Goal: Find specific page/section: Find specific page/section

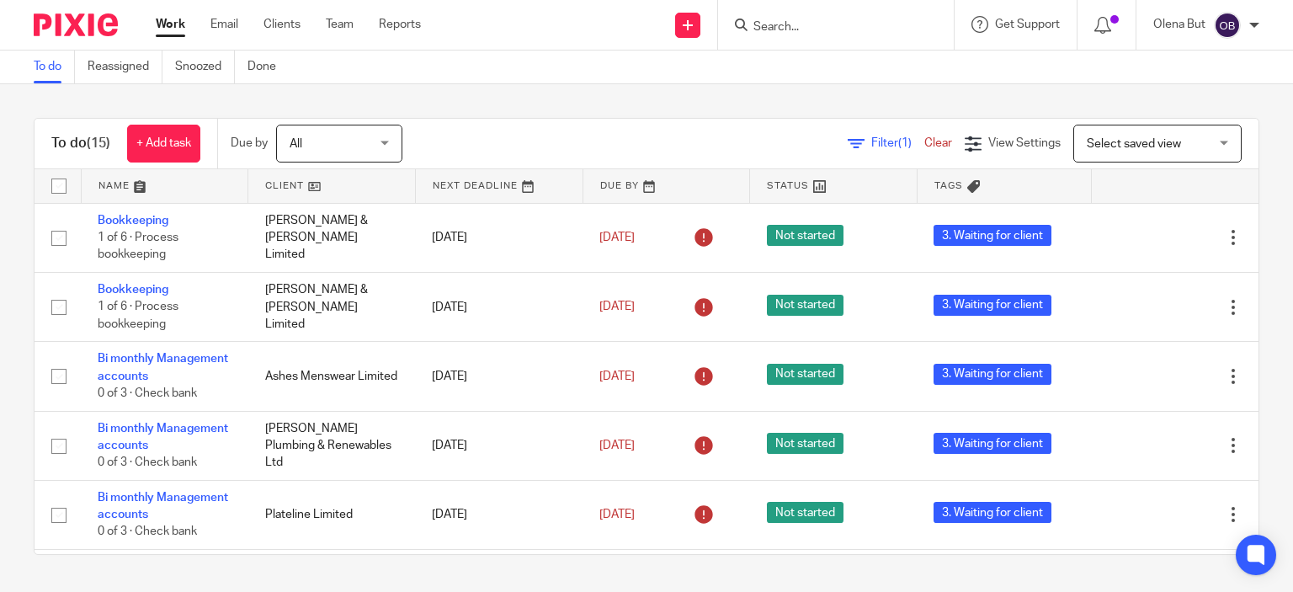
scroll to position [764, 0]
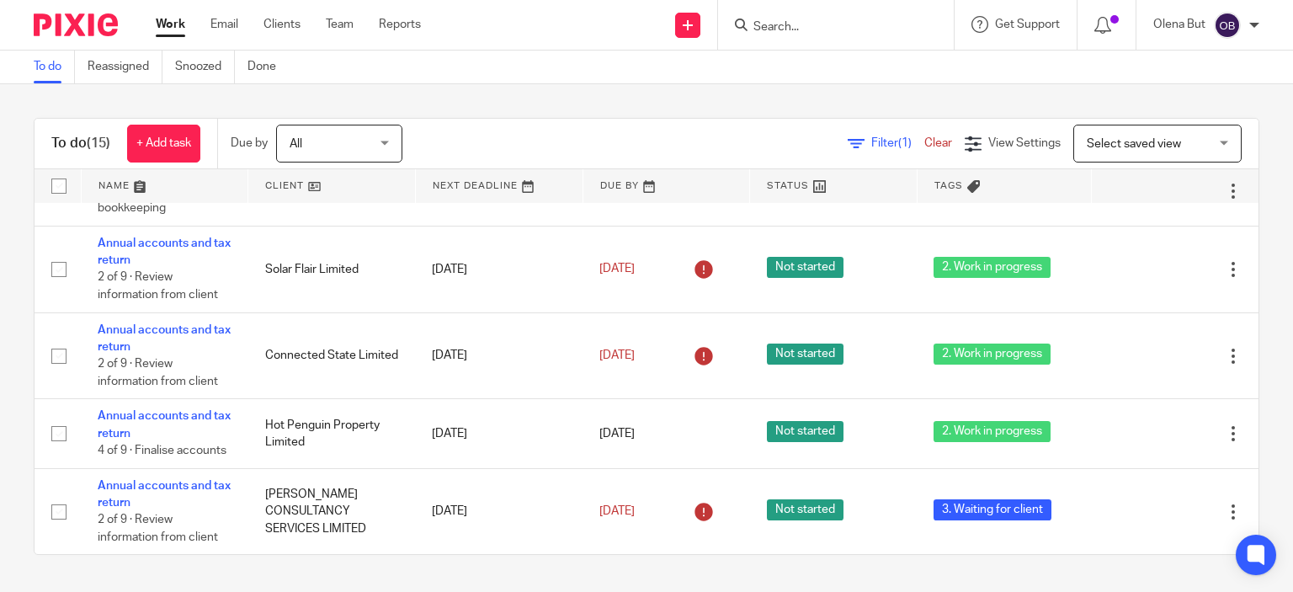
click at [794, 26] on input "Search" at bounding box center [827, 27] width 151 height 15
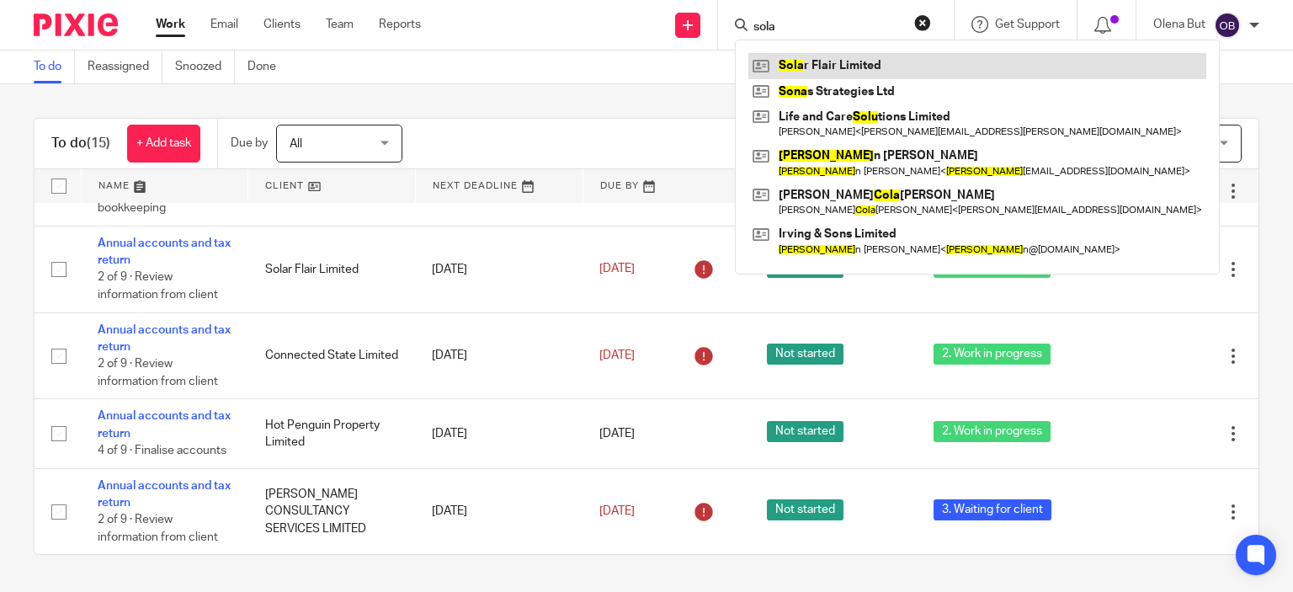
type input "sola"
click at [821, 65] on link at bounding box center [977, 65] width 458 height 25
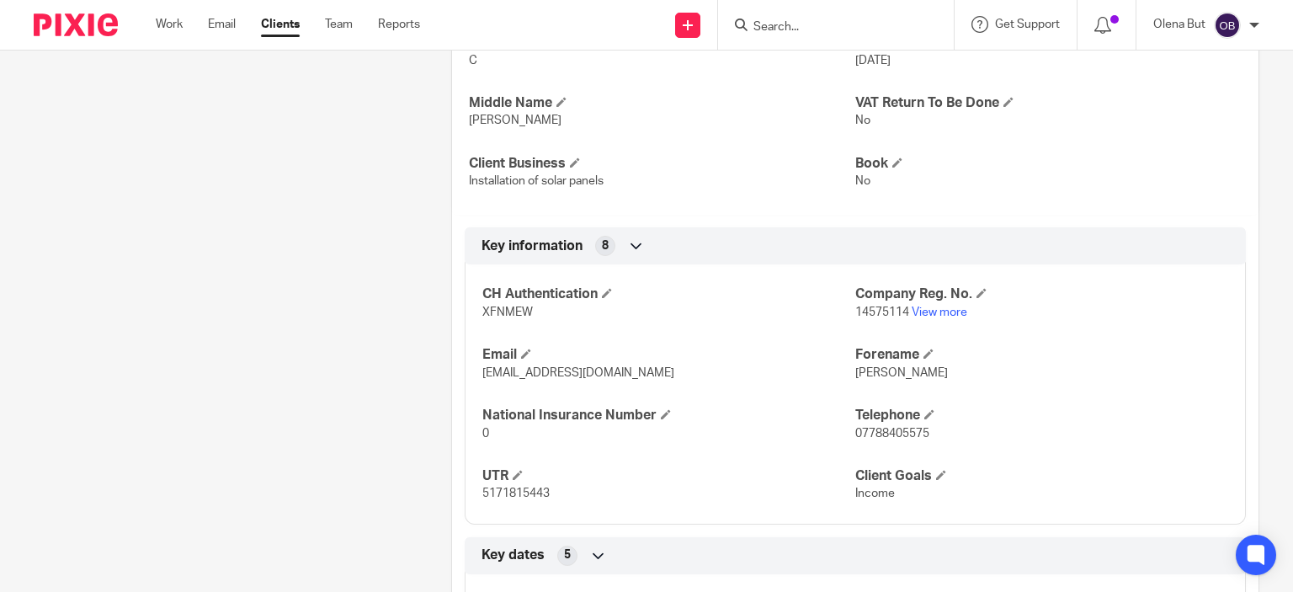
scroll to position [673, 0]
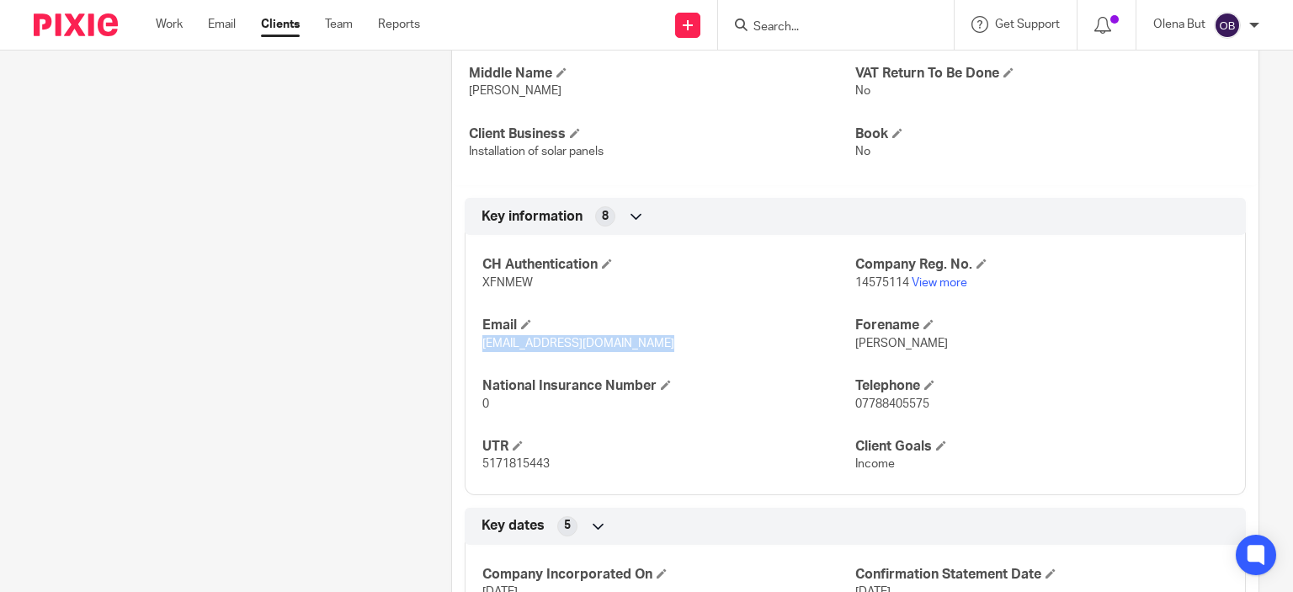
drag, startPoint x: 499, startPoint y: 357, endPoint x: 662, endPoint y: 357, distance: 163.3
click at [662, 357] on div "CH Authentication XFNMEW Company Reg. No. 14575114 View more Email [EMAIL_ADDRE…" at bounding box center [855, 358] width 781 height 272
copy span "[EMAIL_ADDRESS][DOMAIN_NAME]"
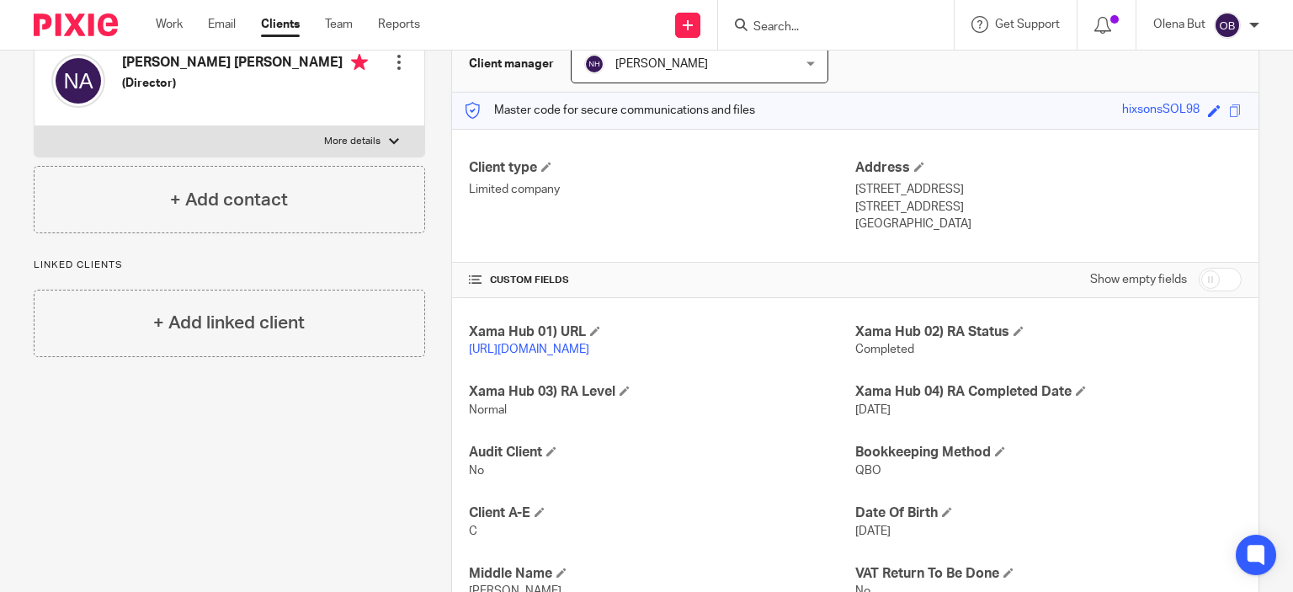
scroll to position [89, 0]
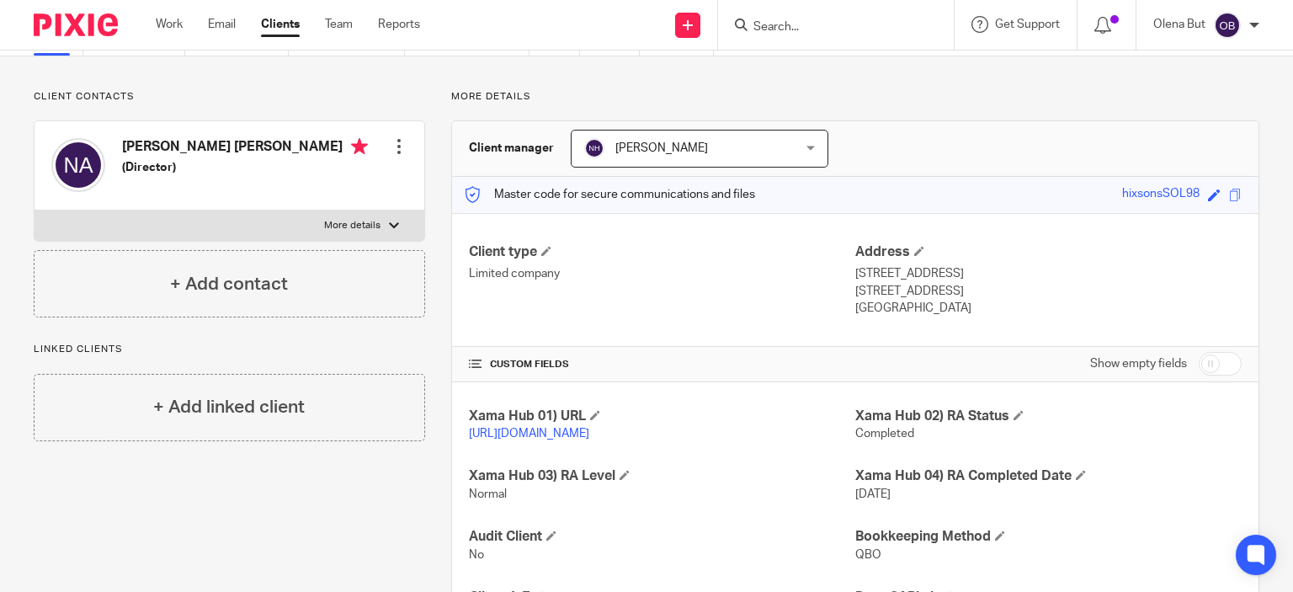
click at [815, 35] on div at bounding box center [836, 25] width 236 height 50
click at [789, 24] on input "Search" at bounding box center [827, 27] width 151 height 15
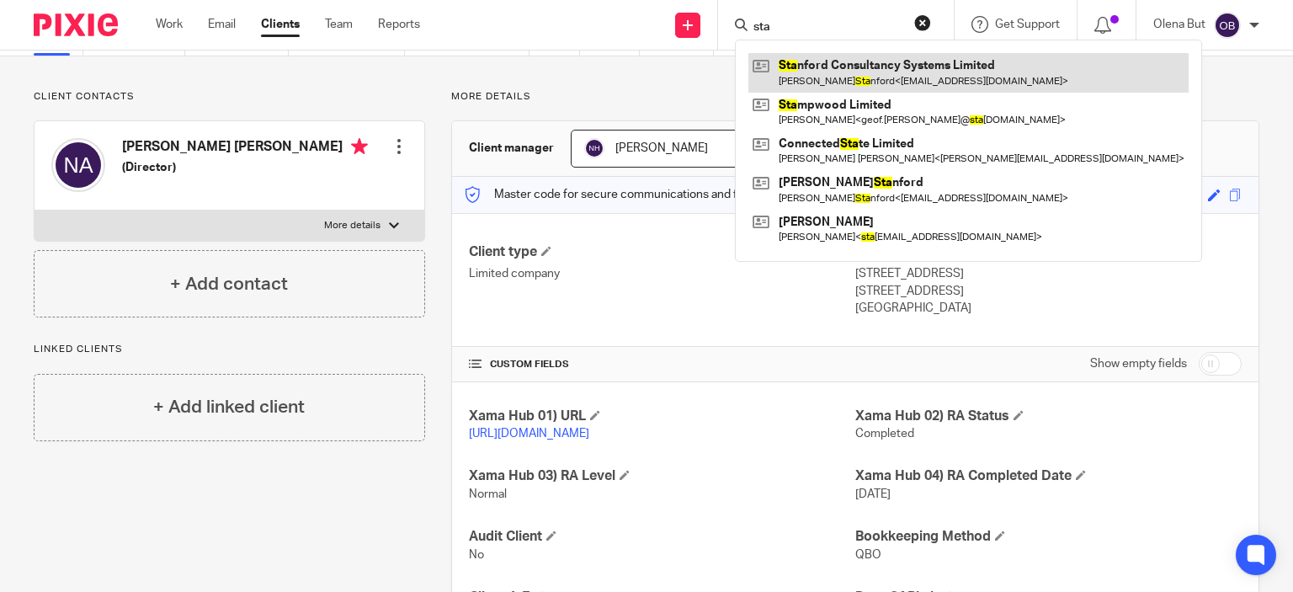
type input "sta"
click at [827, 66] on link at bounding box center [968, 72] width 440 height 39
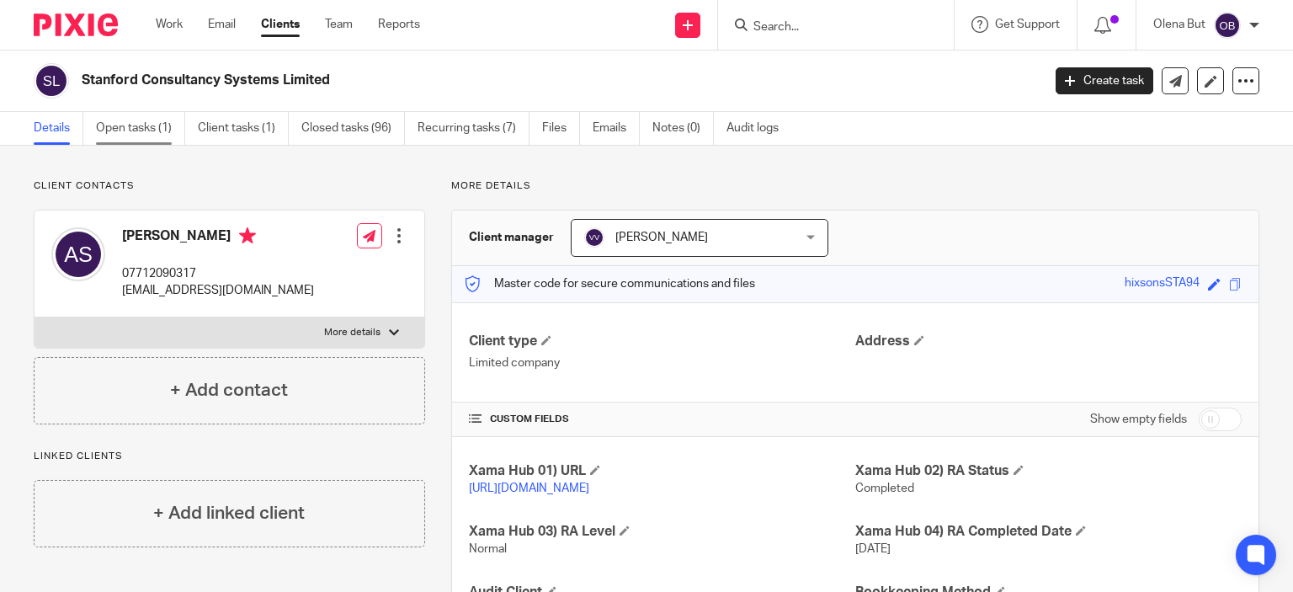
click at [137, 126] on link "Open tasks (1)" at bounding box center [140, 128] width 89 height 33
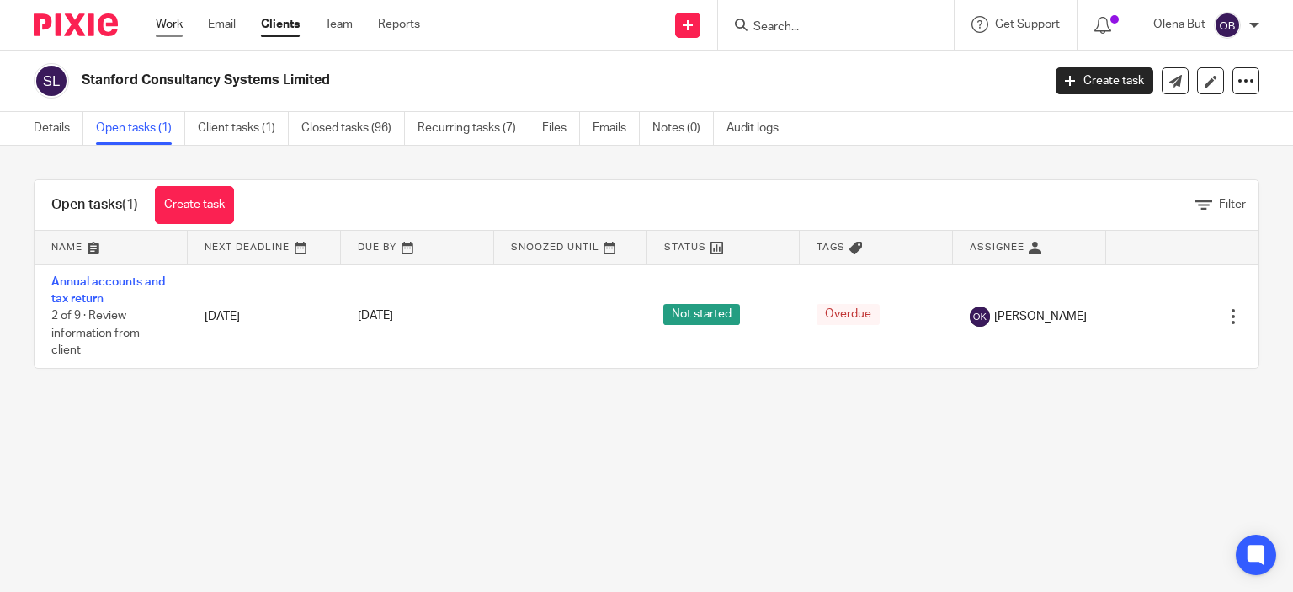
click at [167, 21] on link "Work" at bounding box center [169, 24] width 27 height 17
